Goal: Information Seeking & Learning: Learn about a topic

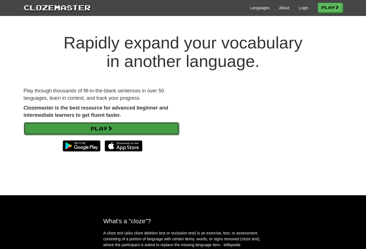
click at [121, 129] on link "Play" at bounding box center [101, 128] width 155 height 13
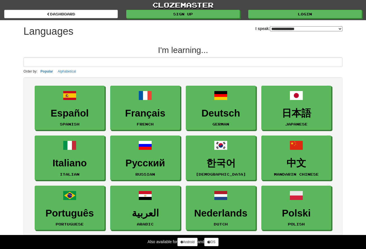
select select "*******"
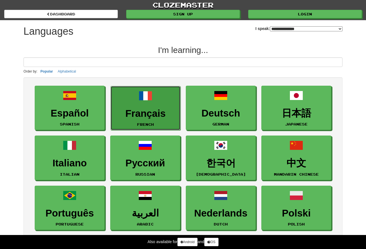
click at [143, 116] on h3 "Français" at bounding box center [146, 113] width 64 height 11
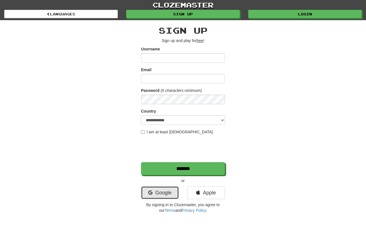
click at [165, 191] on link "Google" at bounding box center [160, 192] width 38 height 13
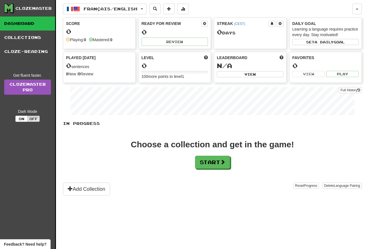
click at [107, 36] on div "Score 0 Playing: 0 Mastered: 0" at bounding box center [99, 31] width 72 height 27
click at [209, 160] on button "Start" at bounding box center [212, 162] width 35 height 13
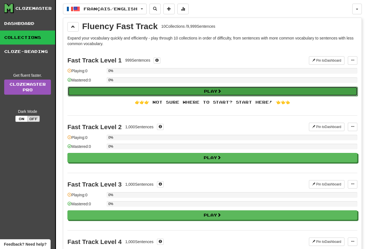
click at [188, 93] on button "Play" at bounding box center [213, 91] width 290 height 10
select select "**"
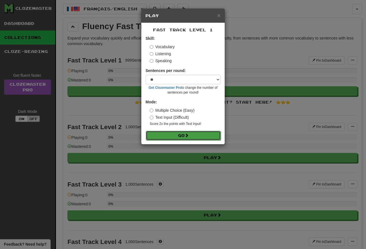
click at [185, 136] on button "Go" at bounding box center [183, 136] width 75 height 10
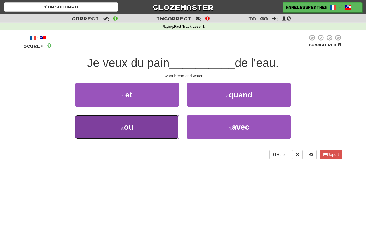
click at [157, 129] on button "3 . ou" at bounding box center [126, 127] width 103 height 24
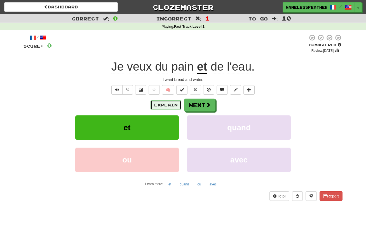
click at [175, 104] on button "Explain" at bounding box center [165, 105] width 31 height 10
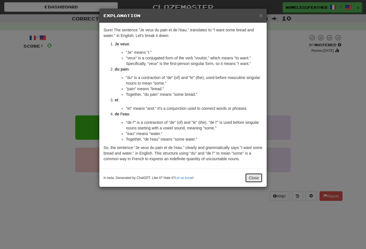
click at [253, 176] on button "Close" at bounding box center [253, 178] width 17 height 10
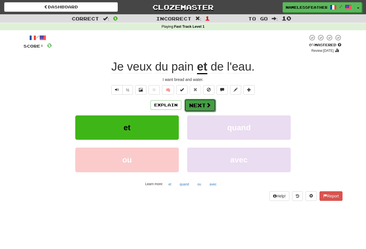
click at [193, 105] on button "Next" at bounding box center [199, 105] width 31 height 13
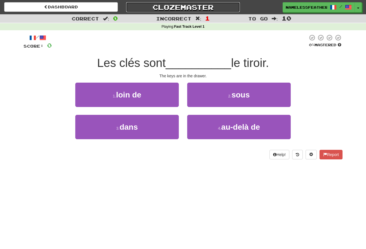
click at [190, 8] on link "Clozemaster" at bounding box center [183, 7] width 114 height 10
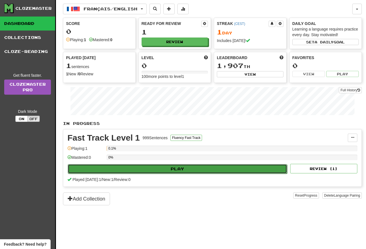
click at [174, 167] on button "Play" at bounding box center [177, 169] width 219 height 10
select select "**"
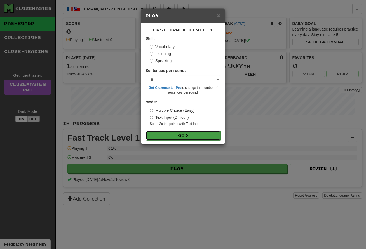
click at [185, 135] on button "Go" at bounding box center [183, 136] width 75 height 10
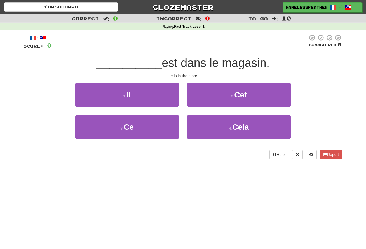
click at [253, 65] on span "est dans le magasin." at bounding box center [216, 62] width 108 height 13
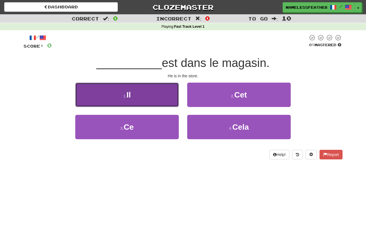
click at [147, 100] on button "1 . Il" at bounding box center [126, 94] width 103 height 24
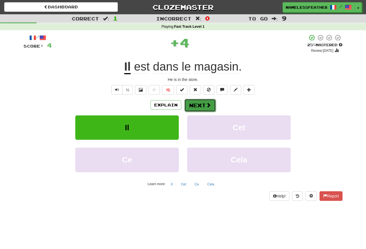
click at [203, 106] on button "Next" at bounding box center [199, 105] width 31 height 13
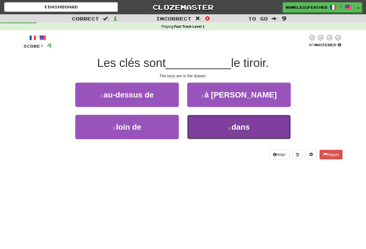
click at [204, 134] on button "4 . dans" at bounding box center [238, 127] width 103 height 24
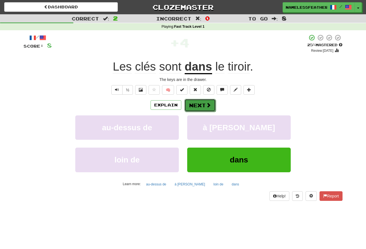
click at [207, 103] on span at bounding box center [208, 104] width 5 height 5
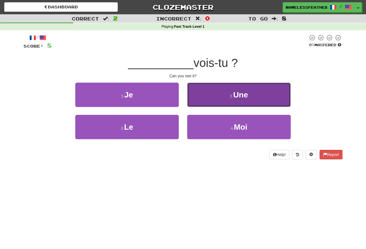
click at [207, 103] on button "2 . Une" at bounding box center [238, 94] width 103 height 24
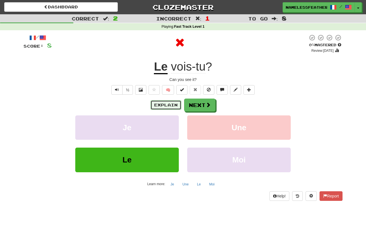
click at [171, 103] on button "Explain" at bounding box center [165, 105] width 31 height 10
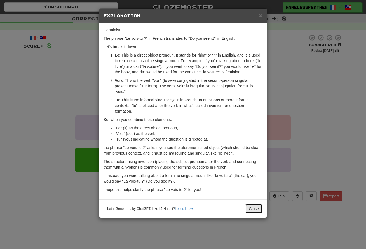
click at [255, 213] on button "Close" at bounding box center [253, 209] width 17 height 10
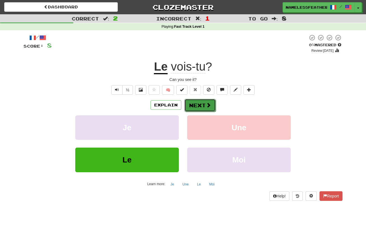
click at [201, 107] on button "Next" at bounding box center [199, 105] width 31 height 13
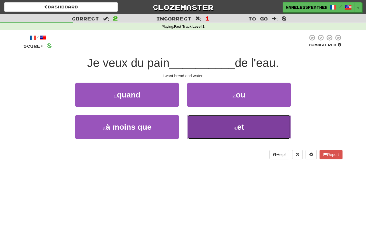
click at [261, 130] on button "4 . et" at bounding box center [238, 127] width 103 height 24
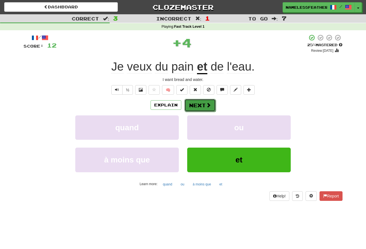
click at [206, 101] on button "Next" at bounding box center [199, 105] width 31 height 13
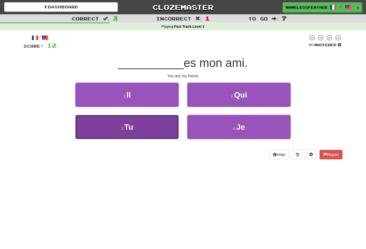
click at [158, 124] on button "3 . Tu" at bounding box center [126, 127] width 103 height 24
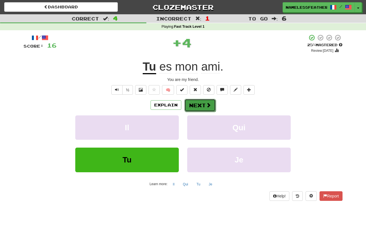
click at [206, 105] on span at bounding box center [208, 104] width 5 height 5
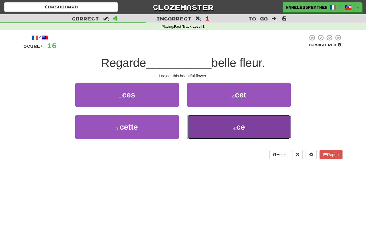
click at [217, 127] on button "4 . ce" at bounding box center [238, 127] width 103 height 24
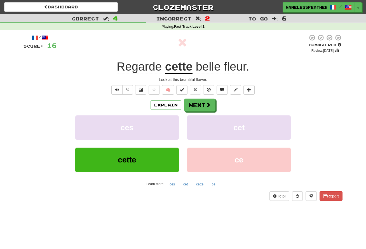
click at [177, 66] on u "cette" at bounding box center [178, 67] width 27 height 14
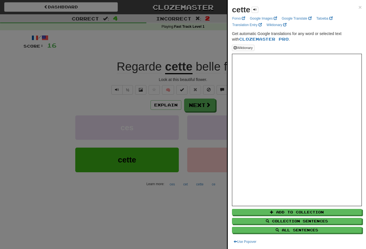
click at [129, 219] on div at bounding box center [183, 124] width 366 height 249
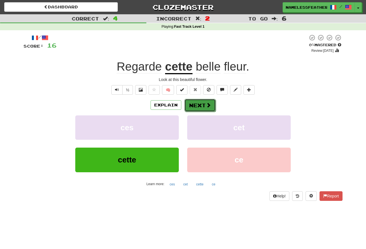
click at [192, 109] on button "Next" at bounding box center [199, 105] width 31 height 13
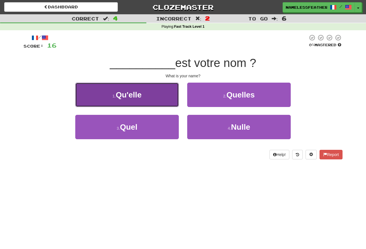
click at [155, 97] on button "1 . Qu'elle" at bounding box center [126, 94] width 103 height 24
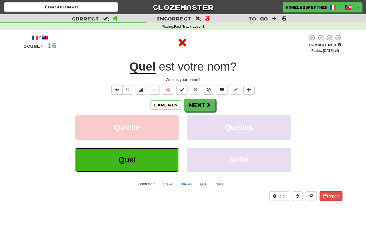
click at [159, 158] on button "Quel" at bounding box center [126, 159] width 103 height 24
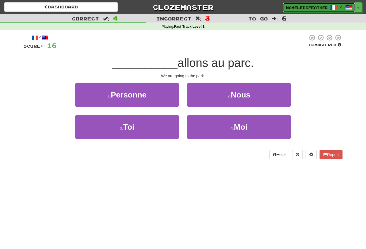
click at [326, 10] on link "NamelessFeather1261 /" at bounding box center [319, 8] width 72 height 10
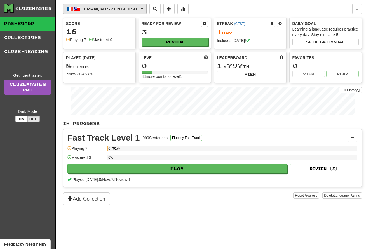
click at [143, 9] on button "Français / English" at bounding box center [105, 9] width 84 height 11
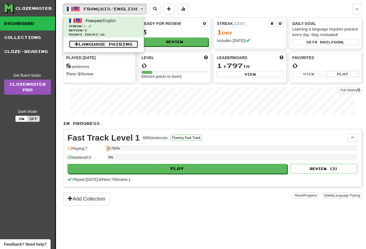
click at [121, 45] on link "Language Pairing" at bounding box center [103, 44] width 69 height 8
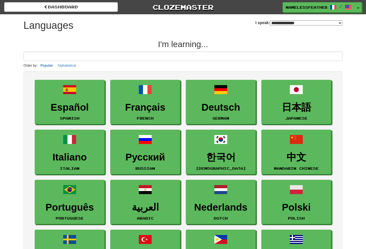
select select "*******"
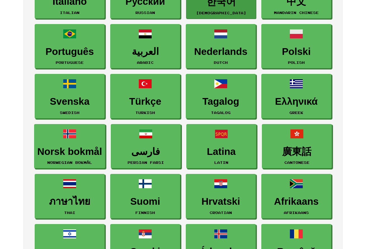
scroll to position [157, 0]
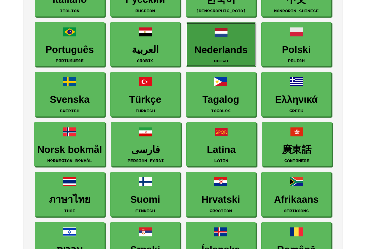
click at [226, 41] on link "Nederlands Dutch" at bounding box center [221, 44] width 70 height 44
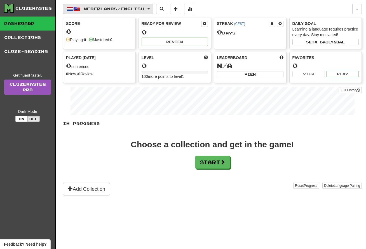
click at [144, 10] on span "Nederlands / English" at bounding box center [114, 8] width 60 height 5
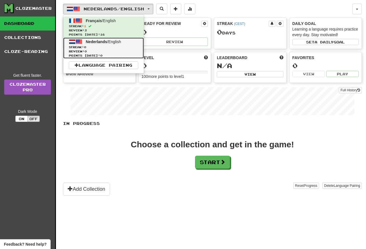
click at [119, 49] on span "Review: 0" at bounding box center [103, 51] width 69 height 4
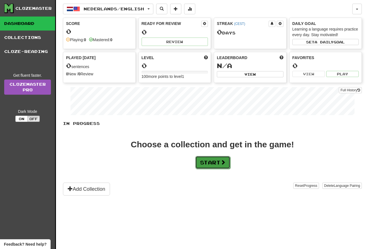
click at [219, 162] on button "Start" at bounding box center [212, 162] width 35 height 13
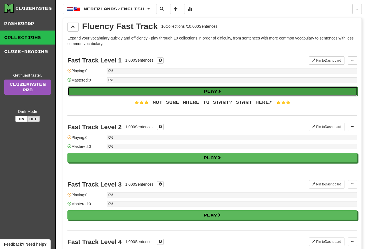
click at [210, 92] on button "Play" at bounding box center [213, 91] width 290 height 10
select select "**"
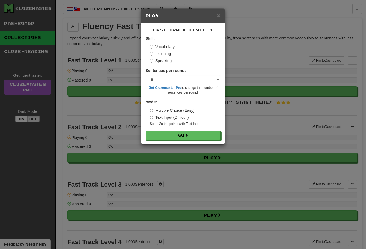
click at [153, 63] on label "Speaking" at bounding box center [161, 61] width 22 height 6
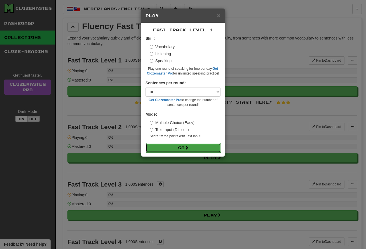
click at [172, 150] on button "Go" at bounding box center [183, 148] width 75 height 10
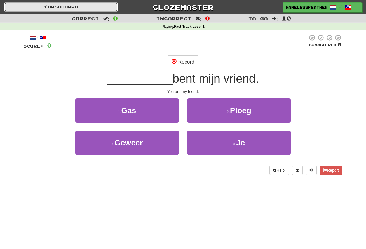
click at [82, 11] on link "Dashboard" at bounding box center [61, 7] width 114 height 10
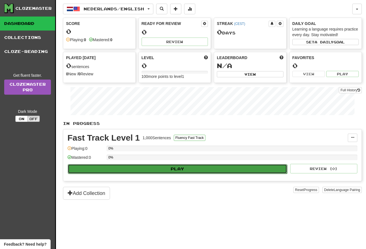
click at [171, 171] on button "Play" at bounding box center [177, 169] width 219 height 10
select select "**"
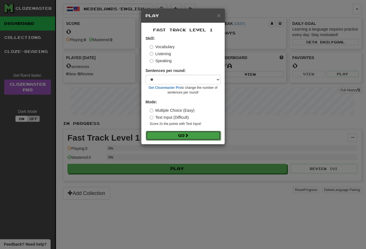
click at [181, 132] on button "Go" at bounding box center [183, 136] width 75 height 10
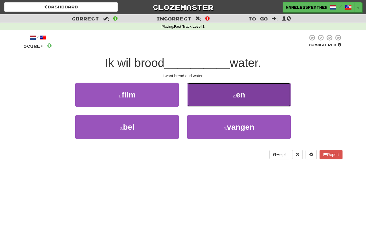
click at [243, 89] on button "2 . en" at bounding box center [238, 94] width 103 height 24
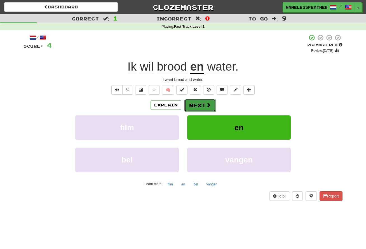
click at [202, 105] on button "Next" at bounding box center [199, 105] width 31 height 13
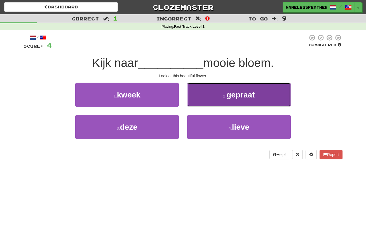
click at [241, 95] on span "gepraat" at bounding box center [240, 94] width 28 height 9
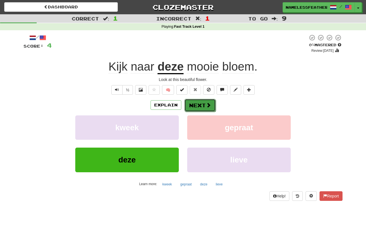
click at [188, 110] on button "Next" at bounding box center [199, 105] width 31 height 13
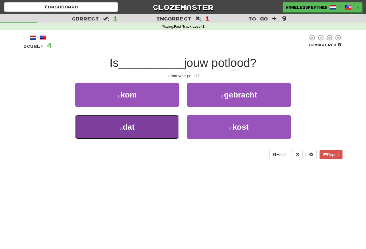
click at [169, 123] on button "3 . dat" at bounding box center [126, 127] width 103 height 24
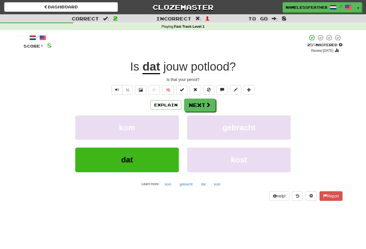
click at [181, 68] on span "jouw" at bounding box center [175, 66] width 24 height 13
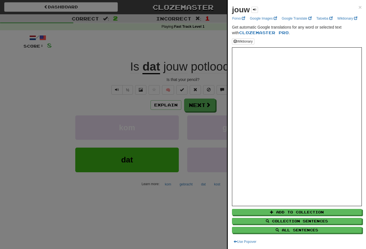
click at [195, 68] on div at bounding box center [183, 124] width 366 height 249
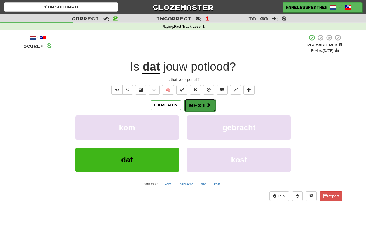
click at [204, 109] on button "Next" at bounding box center [199, 105] width 31 height 13
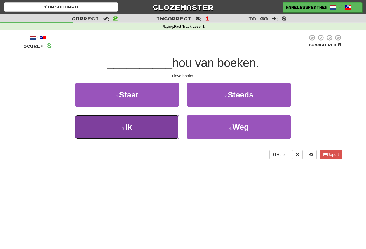
click at [151, 129] on button "3 . Ik" at bounding box center [126, 127] width 103 height 24
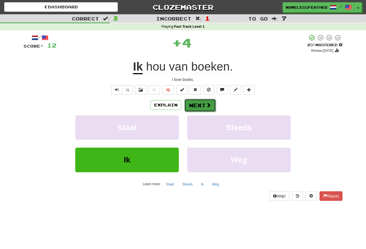
click at [206, 102] on span at bounding box center [208, 104] width 5 height 5
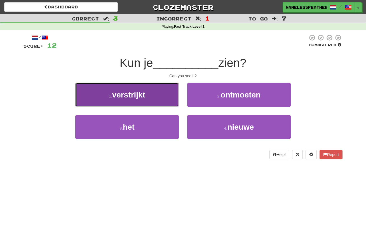
click at [150, 97] on button "1 . verstrijkt" at bounding box center [126, 94] width 103 height 24
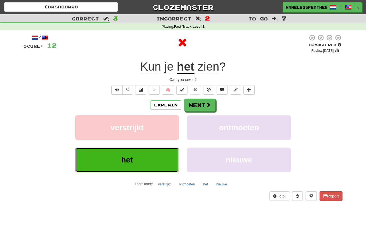
click at [152, 164] on button "het" at bounding box center [126, 159] width 103 height 24
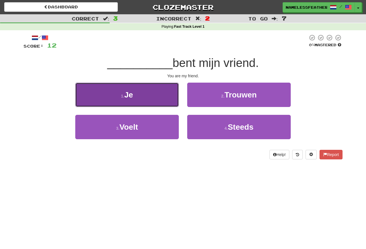
click at [161, 98] on button "1 . Je" at bounding box center [126, 94] width 103 height 24
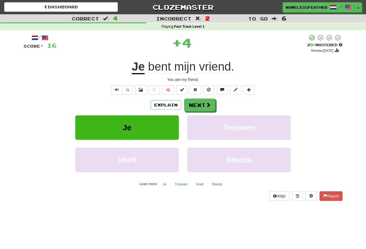
click at [176, 70] on span "mijn" at bounding box center [185, 66] width 22 height 13
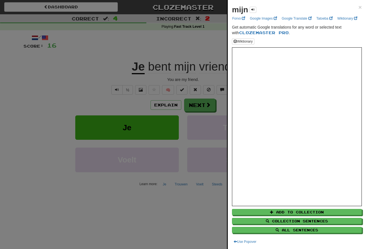
click at [178, 51] on div at bounding box center [183, 124] width 366 height 249
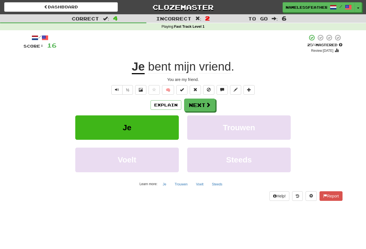
click at [202, 69] on span "vriend" at bounding box center [215, 66] width 32 height 13
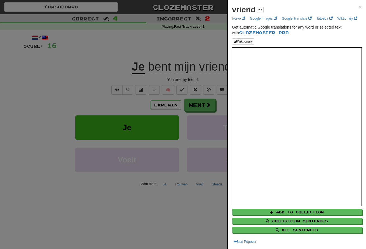
click at [198, 68] on div at bounding box center [183, 124] width 366 height 249
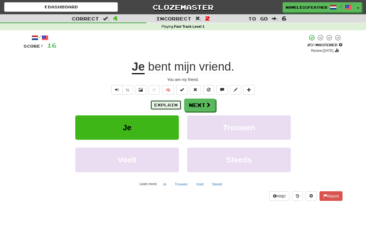
click at [166, 105] on button "Explain" at bounding box center [165, 105] width 31 height 10
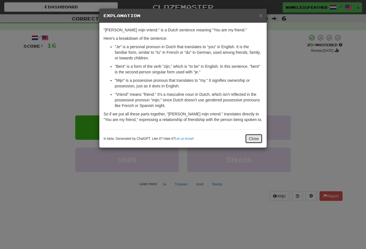
click at [251, 139] on button "Close" at bounding box center [253, 139] width 17 height 10
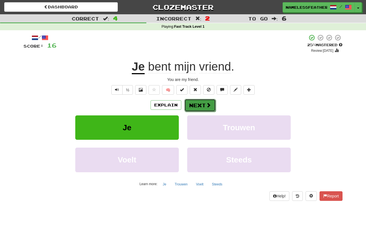
click at [201, 102] on button "Next" at bounding box center [199, 105] width 31 height 13
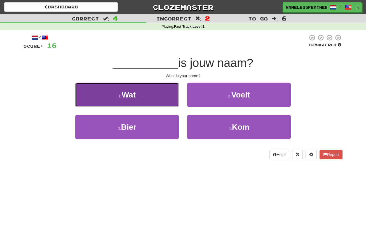
click at [167, 104] on button "1 . Wat" at bounding box center [126, 94] width 103 height 24
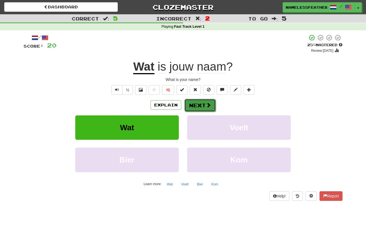
click at [211, 107] on button "Next" at bounding box center [199, 105] width 31 height 13
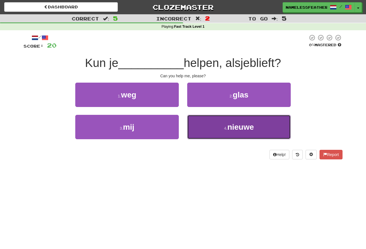
click at [232, 125] on span "nieuwe" at bounding box center [240, 126] width 27 height 9
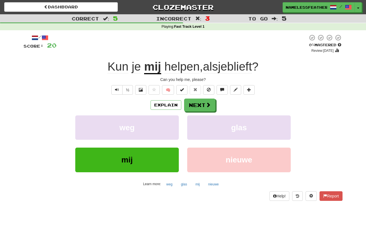
click at [226, 68] on span "alsjeblieft" at bounding box center [227, 66] width 49 height 13
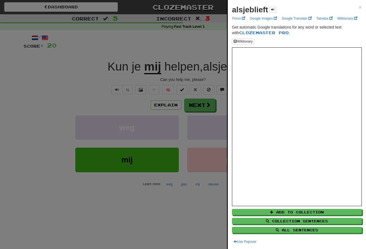
click at [140, 222] on div at bounding box center [183, 124] width 366 height 249
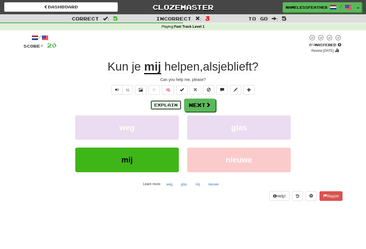
click at [166, 105] on button "Explain" at bounding box center [165, 105] width 31 height 10
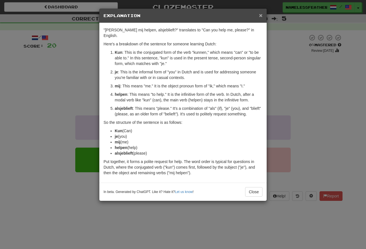
click at [260, 16] on span "×" at bounding box center [260, 15] width 3 height 6
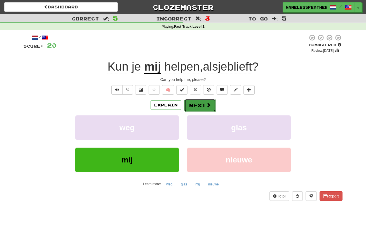
click at [200, 106] on button "Next" at bounding box center [199, 105] width 31 height 13
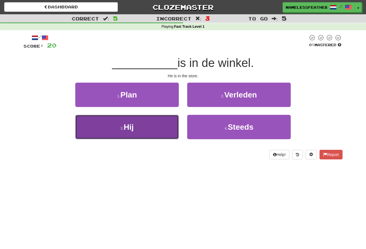
click at [141, 129] on button "3 . Hij" at bounding box center [126, 127] width 103 height 24
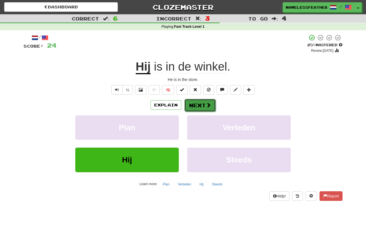
click at [199, 110] on button "Next" at bounding box center [199, 105] width 31 height 13
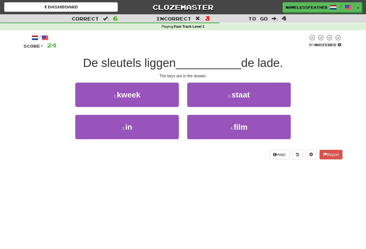
click at [148, 62] on span "De sleutels liggen" at bounding box center [129, 62] width 93 height 13
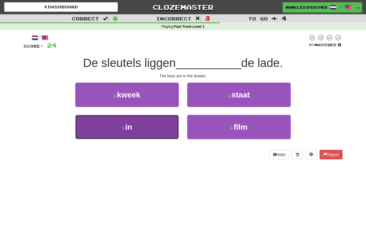
click at [158, 123] on button "3 . in" at bounding box center [126, 127] width 103 height 24
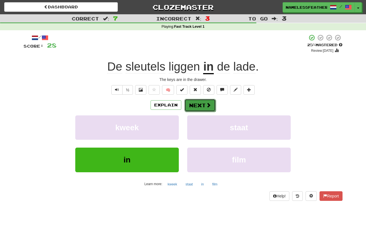
click at [203, 105] on button "Next" at bounding box center [199, 105] width 31 height 13
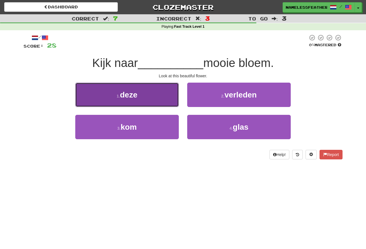
click at [163, 97] on button "1 . deze" at bounding box center [126, 94] width 103 height 24
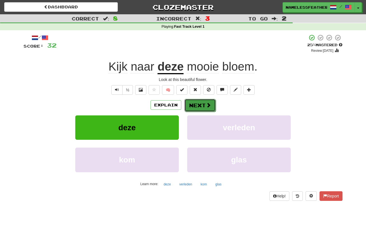
click at [204, 106] on button "Next" at bounding box center [199, 105] width 31 height 13
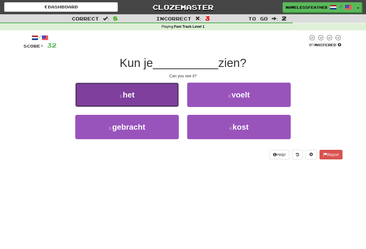
click at [152, 98] on button "1 . het" at bounding box center [126, 94] width 103 height 24
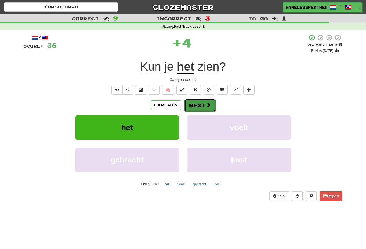
click at [214, 107] on button "Next" at bounding box center [199, 105] width 31 height 13
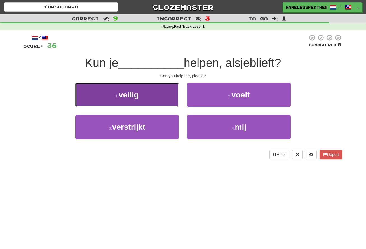
click at [163, 104] on button "1 . veilig" at bounding box center [126, 94] width 103 height 24
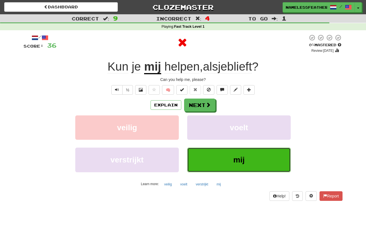
click at [234, 169] on button "mij" at bounding box center [238, 159] width 103 height 24
